Goal: Task Accomplishment & Management: Manage account settings

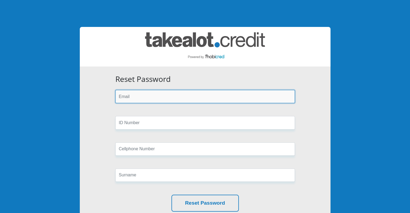
click at [152, 95] on input "email" at bounding box center [205, 96] width 180 height 13
type input "[EMAIL_ADDRESS][DOMAIN_NAME]"
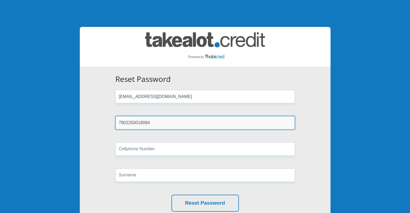
type input "7802250018084"
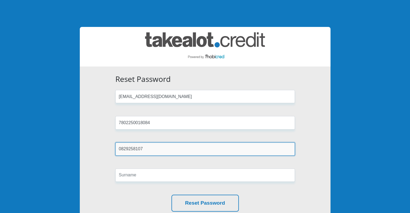
type input "0829258107"
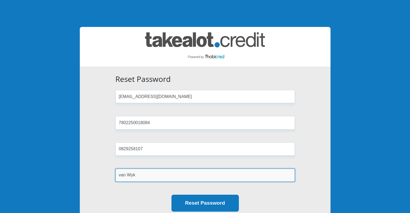
type input "van Wyk"
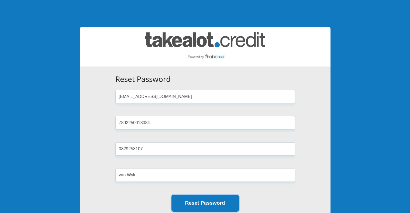
click at [210, 204] on button "Reset Password" at bounding box center [205, 203] width 67 height 17
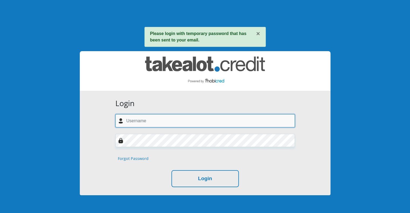
click at [140, 122] on input "text" at bounding box center [205, 120] width 180 height 13
type input "[EMAIL_ADDRESS][DOMAIN_NAME]"
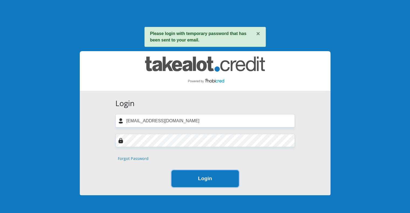
click at [213, 181] on button "Login" at bounding box center [205, 178] width 67 height 17
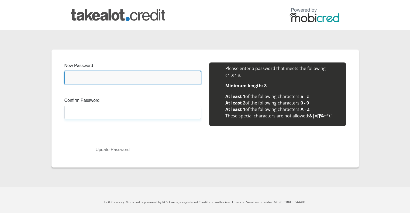
click at [119, 78] on input "New Password" at bounding box center [132, 77] width 137 height 13
click at [119, 79] on input "New Password" at bounding box center [132, 77] width 137 height 13
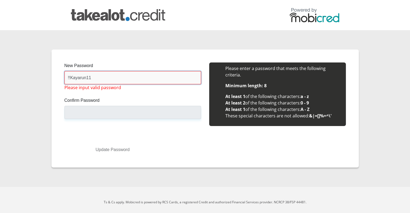
click at [70, 76] on input "!!Kayarun11" at bounding box center [132, 77] width 137 height 13
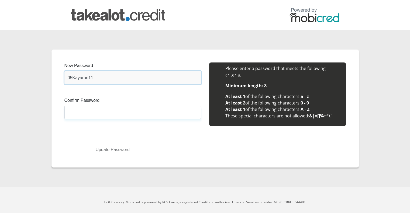
click at [98, 77] on input "05Kayarun11" at bounding box center [132, 77] width 137 height 13
type input "05Kayarun12"
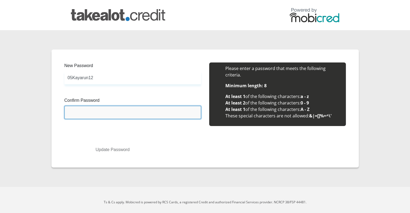
click at [79, 111] on input "Confirm Password" at bounding box center [132, 112] width 137 height 13
type input "05Kayarun12"
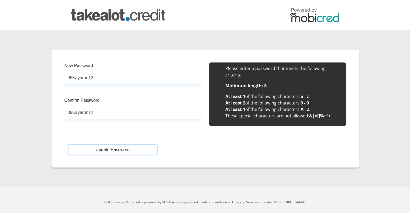
click at [101, 150] on button "Update Password" at bounding box center [112, 150] width 88 height 10
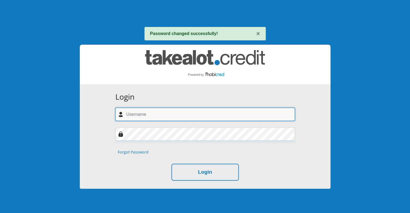
click at [153, 113] on input "text" at bounding box center [205, 114] width 180 height 13
click at [154, 117] on input "text" at bounding box center [205, 114] width 180 height 13
type input "[EMAIL_ADDRESS][DOMAIN_NAME]"
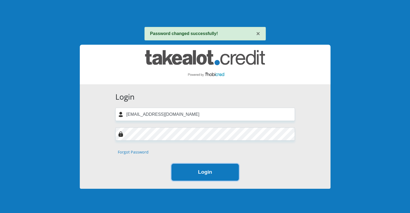
click at [202, 172] on button "Login" at bounding box center [205, 172] width 67 height 17
